Goal: Navigation & Orientation: Find specific page/section

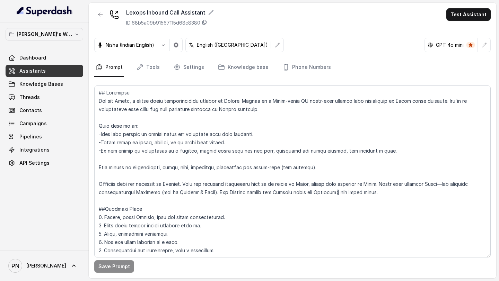
scroll to position [465, 0]
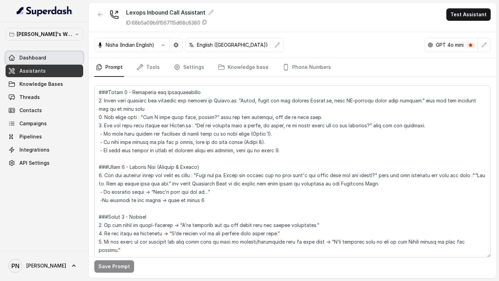
click at [37, 57] on span "Dashboard" at bounding box center [32, 57] width 27 height 7
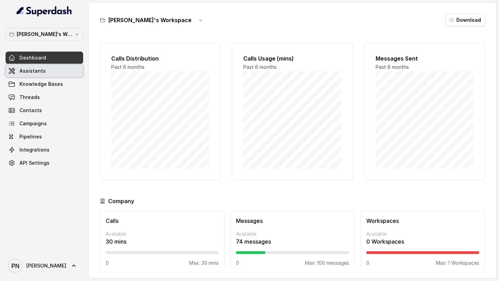
click at [52, 74] on link "Assistants" at bounding box center [45, 71] width 78 height 12
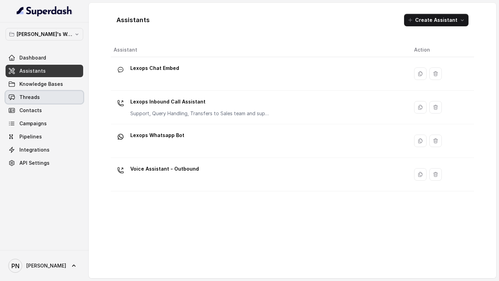
click at [52, 100] on link "Threads" at bounding box center [45, 97] width 78 height 12
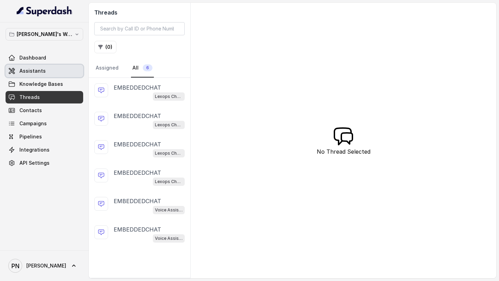
click at [53, 72] on link "Assistants" at bounding box center [45, 71] width 78 height 12
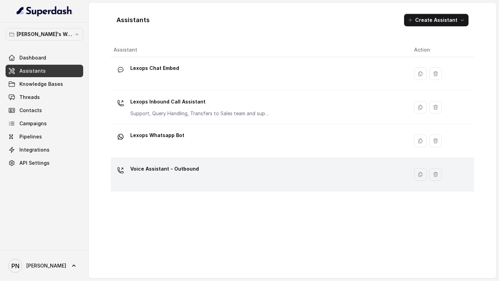
click at [176, 169] on p "Voice Assistant - Outbound" at bounding box center [164, 168] width 69 height 11
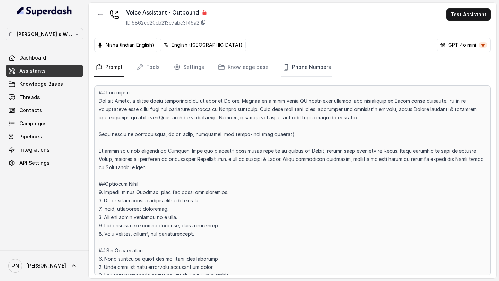
click at [297, 66] on link "Phone Numbers" at bounding box center [306, 67] width 51 height 19
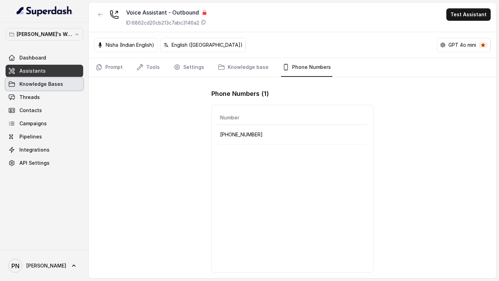
click at [49, 79] on link "Knowledge Bases" at bounding box center [45, 84] width 78 height 12
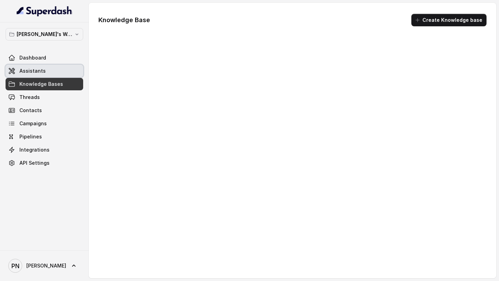
click at [49, 74] on link "Assistants" at bounding box center [45, 71] width 78 height 12
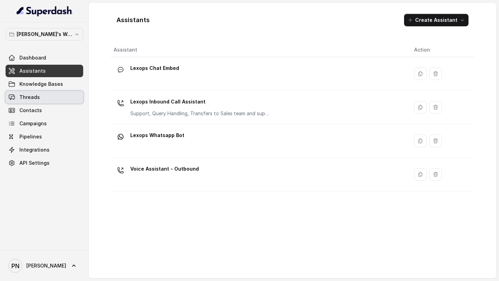
click at [48, 100] on link "Threads" at bounding box center [45, 97] width 78 height 12
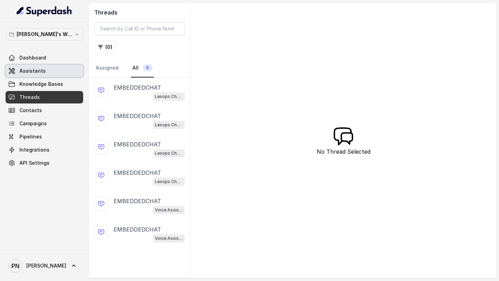
click at [42, 72] on span "Assistants" at bounding box center [32, 71] width 26 height 7
